Goal: Task Accomplishment & Management: Manage account settings

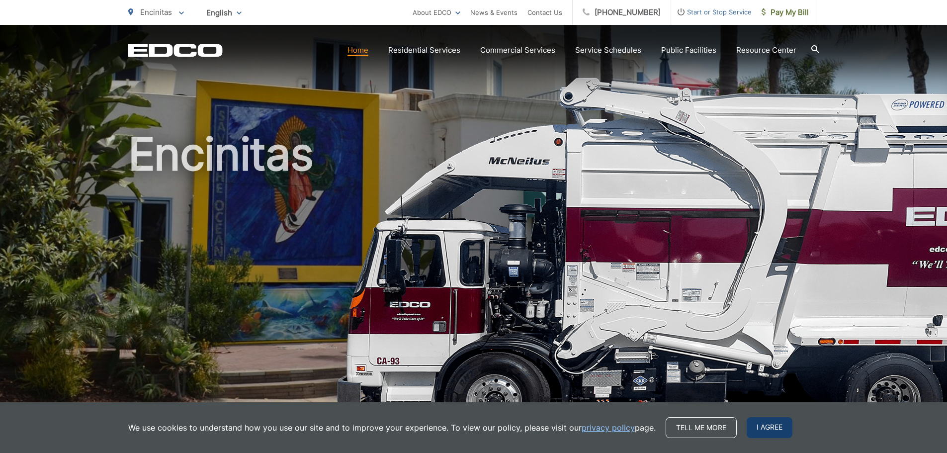
click at [768, 421] on span "I agree" at bounding box center [769, 427] width 46 height 21
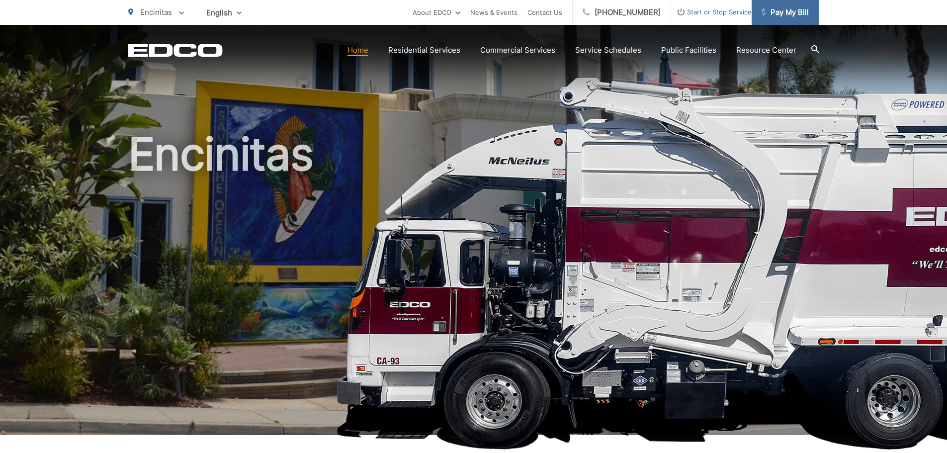
click at [801, 11] on span "Pay My Bill" at bounding box center [784, 12] width 47 height 12
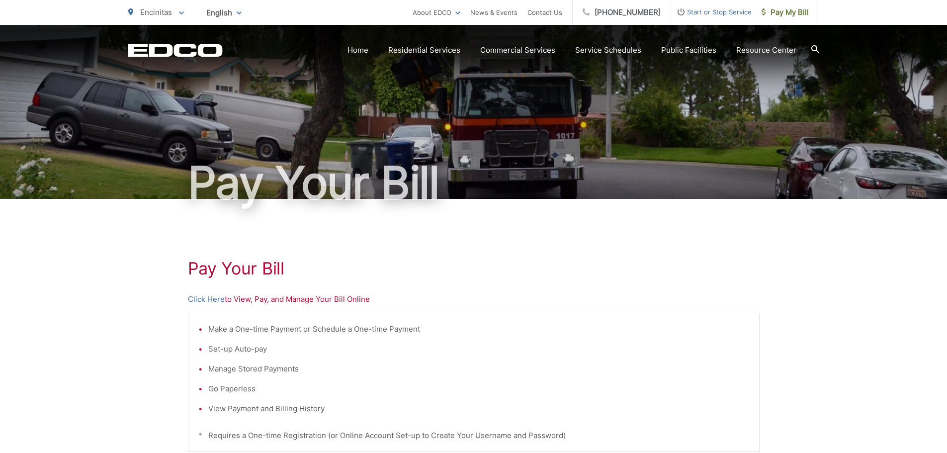
click at [729, 7] on span "Start or Stop Service" at bounding box center [711, 12] width 80 height 12
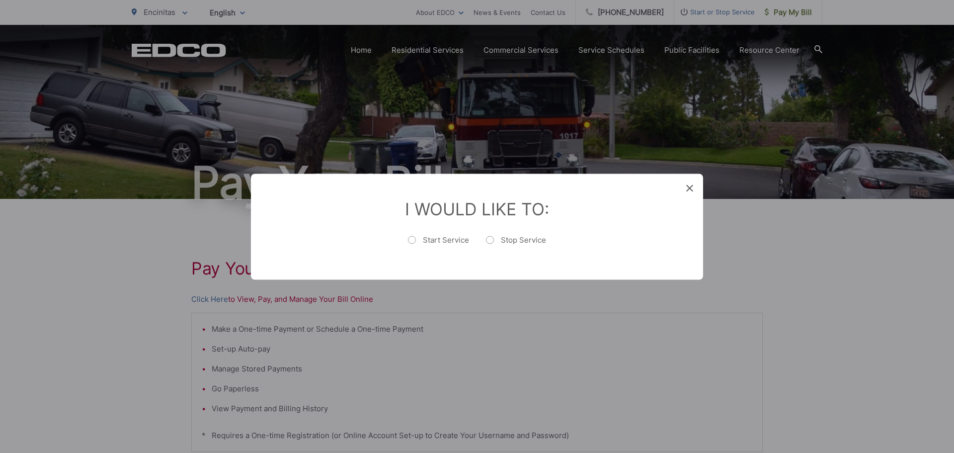
click at [692, 183] on span at bounding box center [689, 188] width 7 height 10
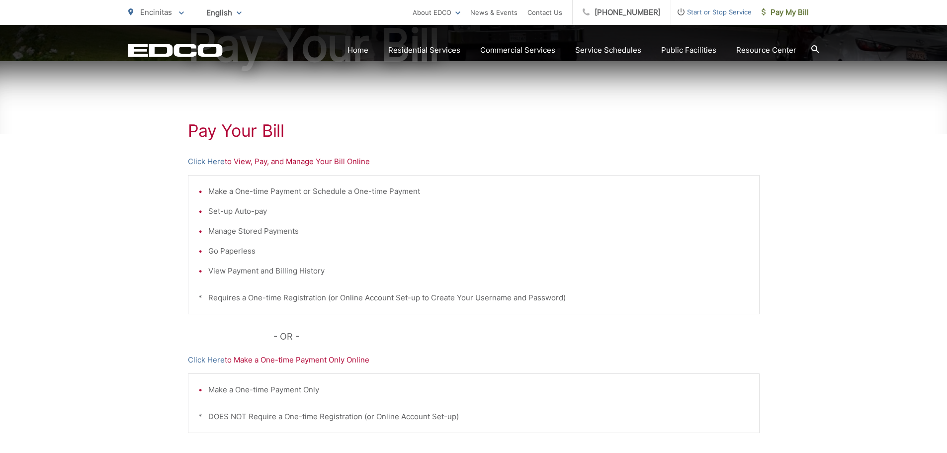
scroll to position [155, 0]
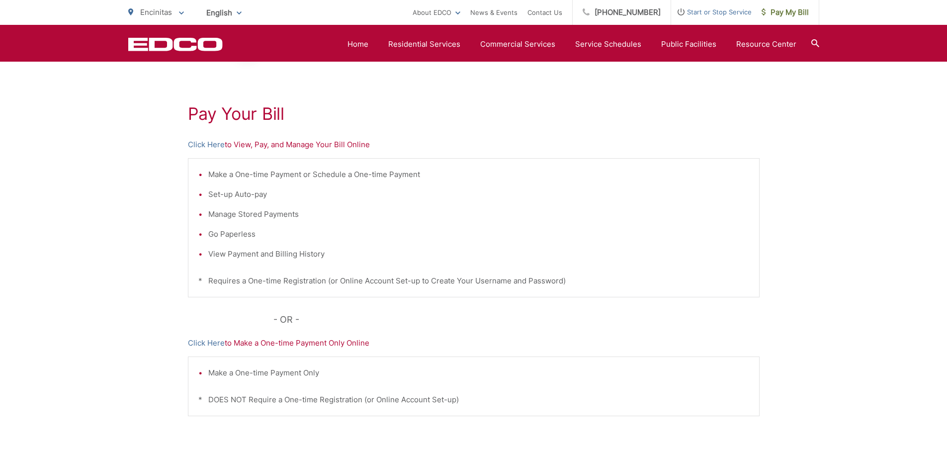
click at [238, 143] on p "Click Here to View, Pay, and Manage Your Bill Online" at bounding box center [473, 145] width 571 height 12
click at [214, 148] on link "Click Here" at bounding box center [206, 145] width 37 height 12
